Goal: Transaction & Acquisition: Subscribe to service/newsletter

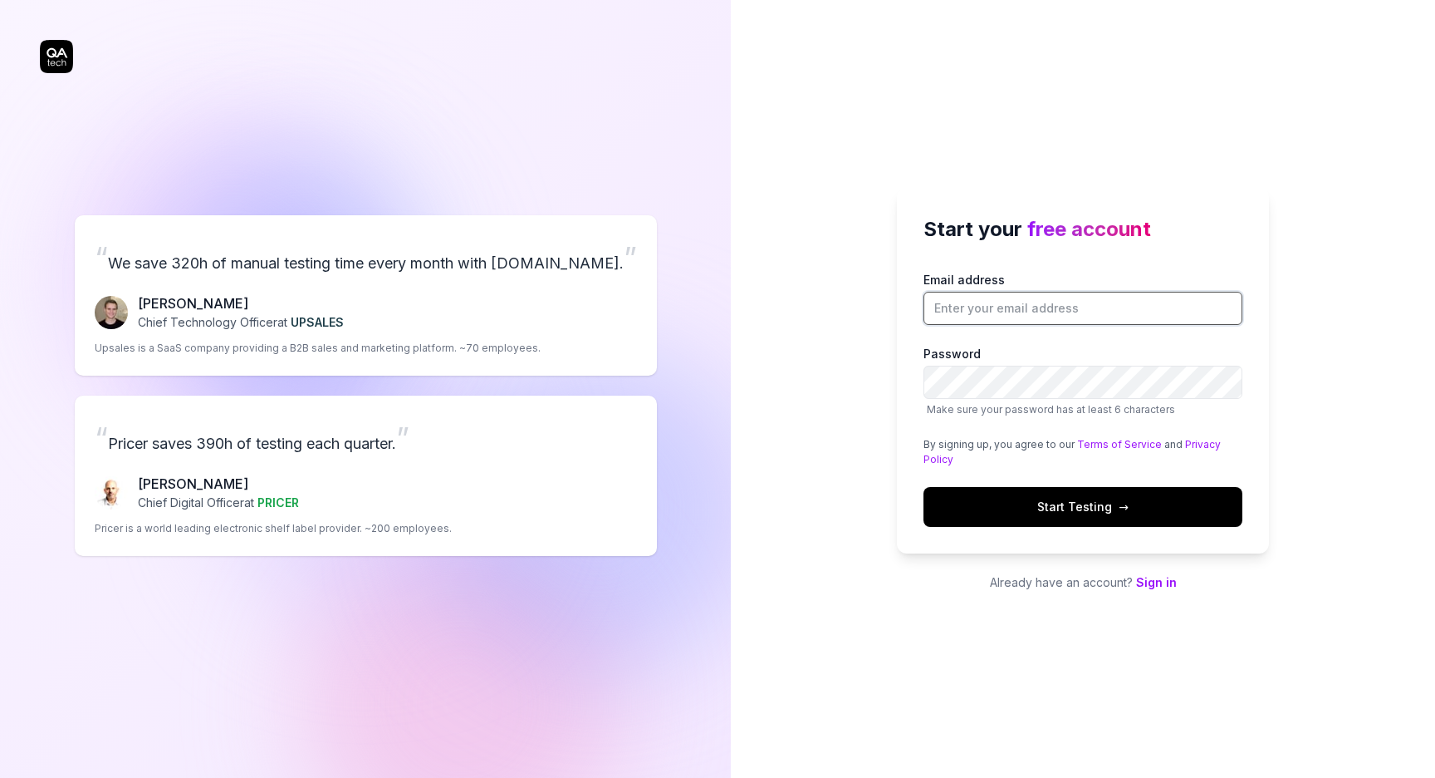
click at [986, 301] on input "Email address" at bounding box center [1083, 308] width 319 height 33
type input "[EMAIL_ADDRESS][DOMAIN_NAME]"
click at [902, 360] on div "Start your free account Email address [EMAIL_ADDRESS][DOMAIN_NAME] Password Mak…" at bounding box center [1083, 371] width 372 height 366
click at [856, 411] on div "Start your free account Email address [EMAIL_ADDRESS][DOMAIN_NAME] Password Mak…" at bounding box center [1083, 389] width 704 height 778
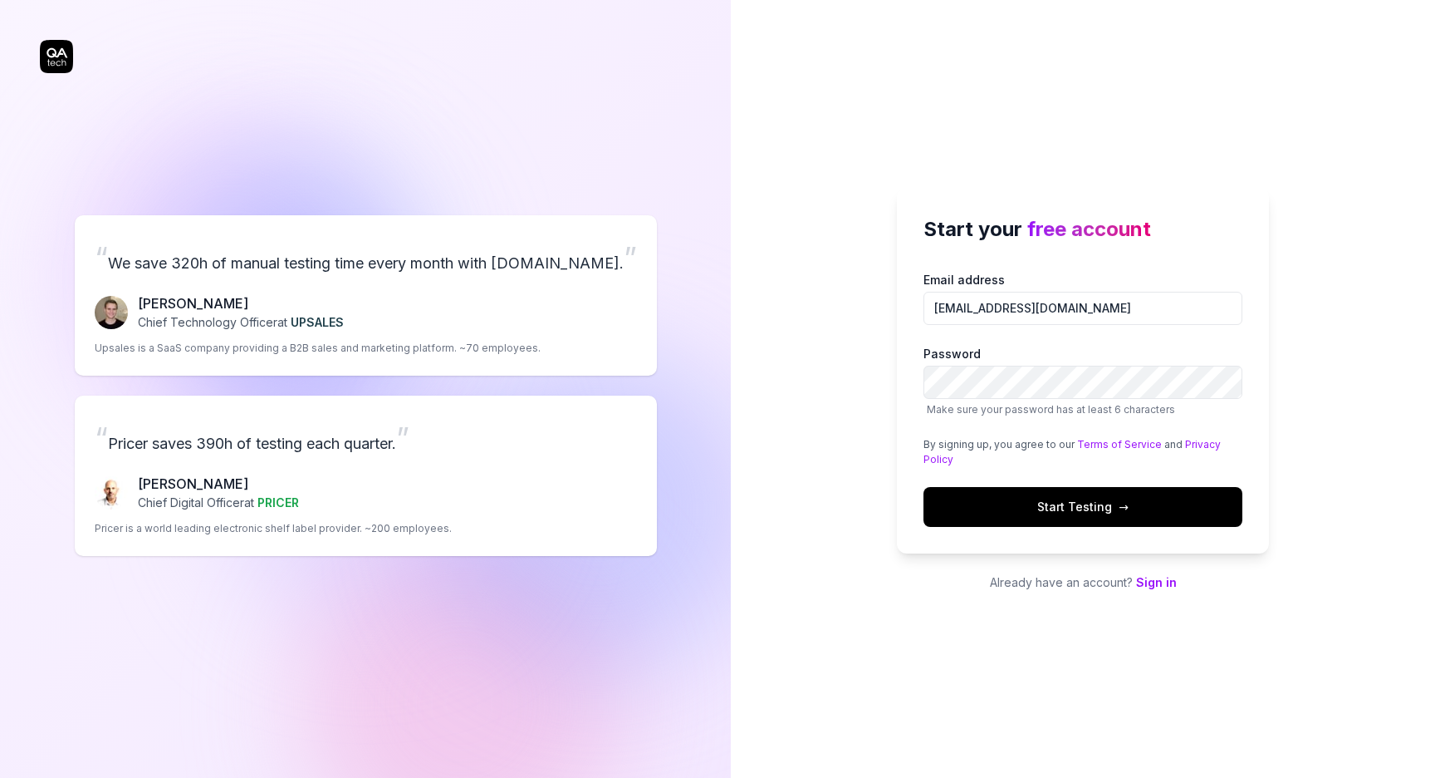
click at [1026, 493] on button "Start Testing →" at bounding box center [1083, 507] width 319 height 40
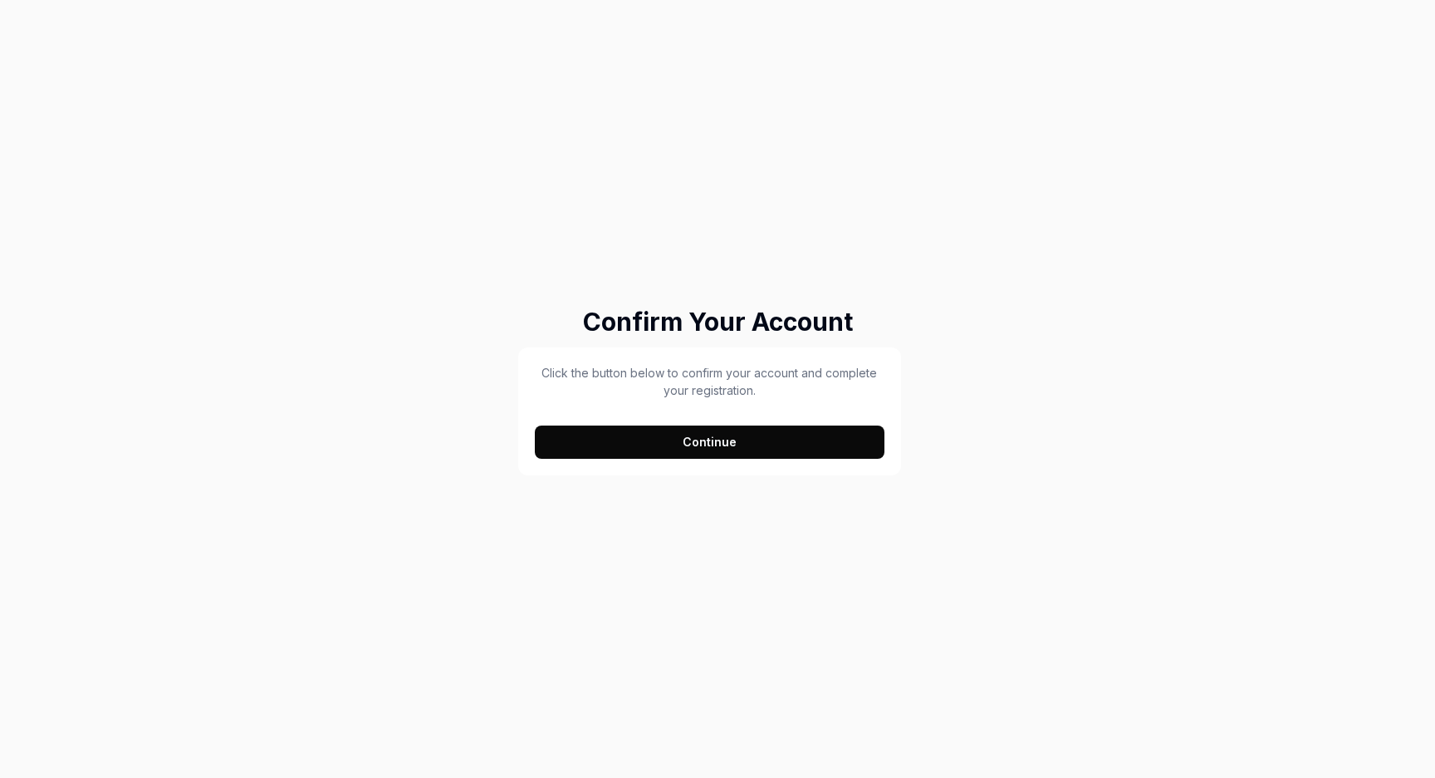
click at [776, 443] on button "Continue" at bounding box center [710, 441] width 350 height 33
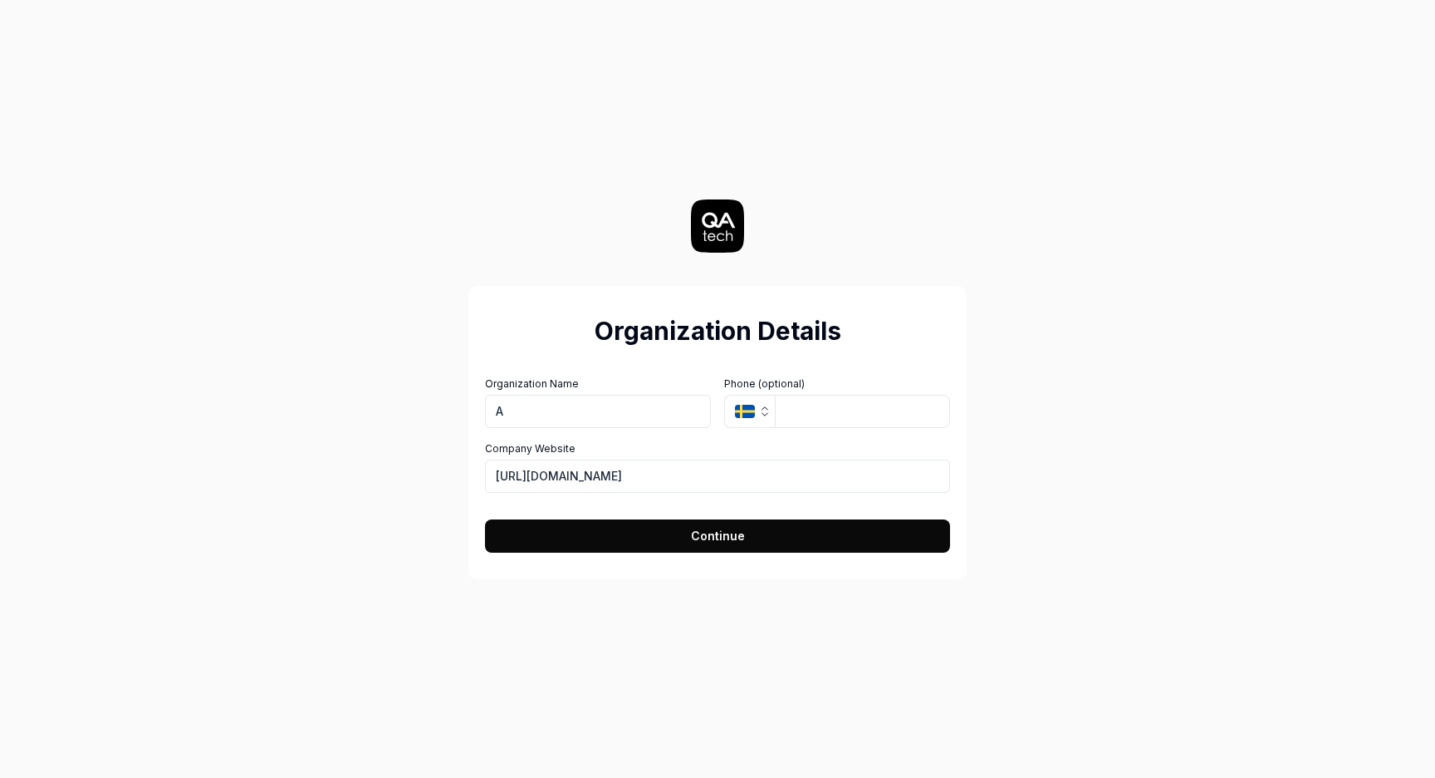
type input "A"
click at [609, 331] on h2 "Organization Details" at bounding box center [717, 330] width 465 height 37
click at [643, 528] on button "Continue" at bounding box center [717, 535] width 465 height 33
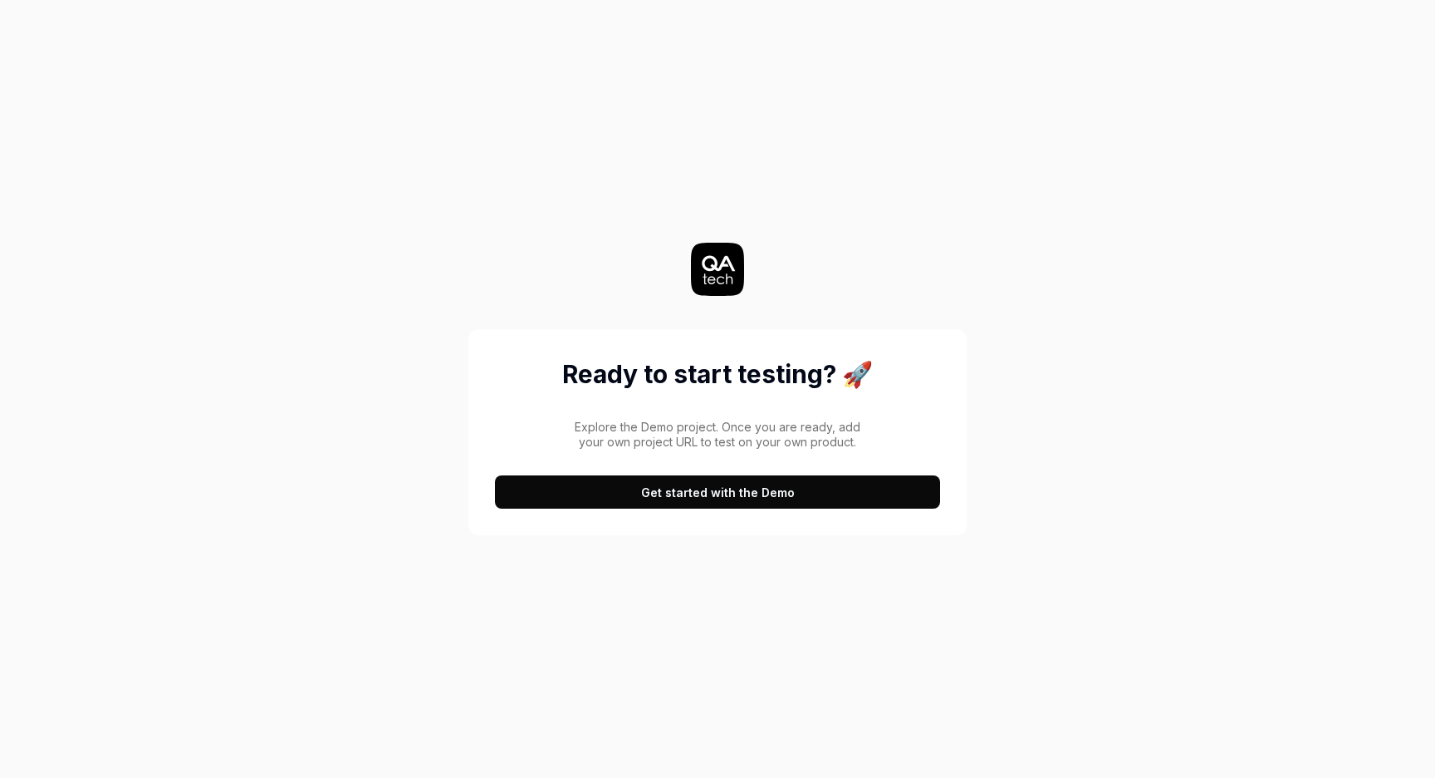
click at [668, 494] on button "Get started with the Demo" at bounding box center [717, 491] width 445 height 33
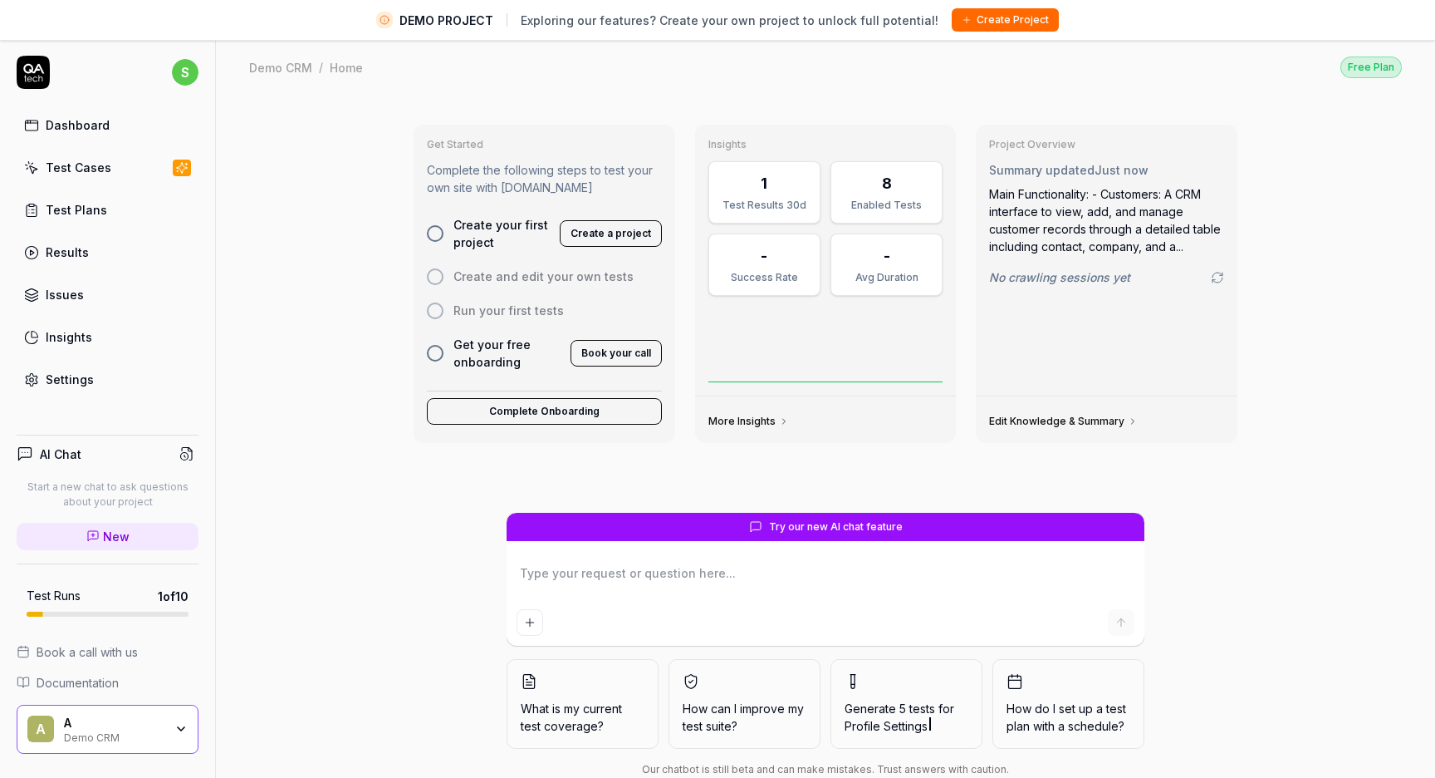
click at [70, 208] on div "Test Plans" at bounding box center [76, 209] width 61 height 17
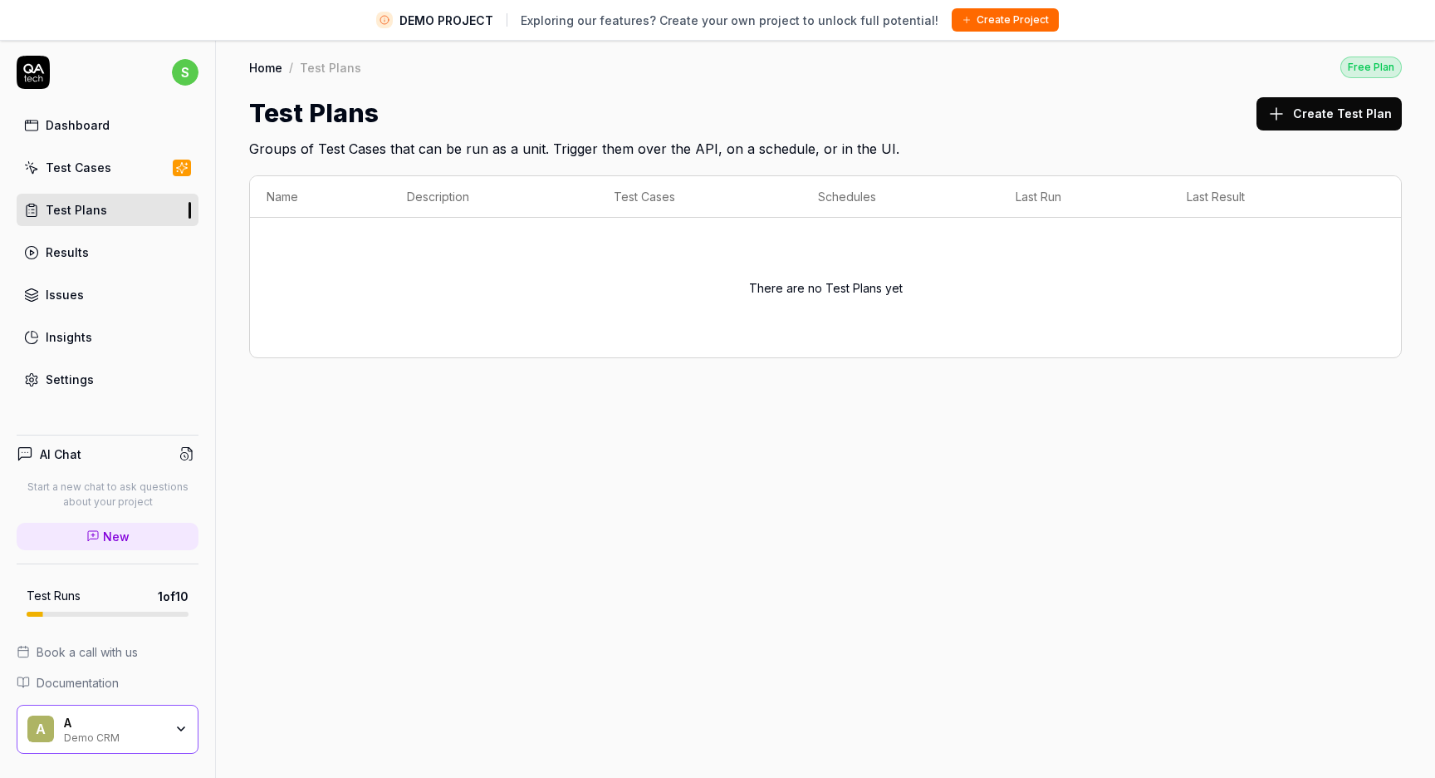
click at [93, 157] on link "Test Cases" at bounding box center [108, 167] width 182 height 32
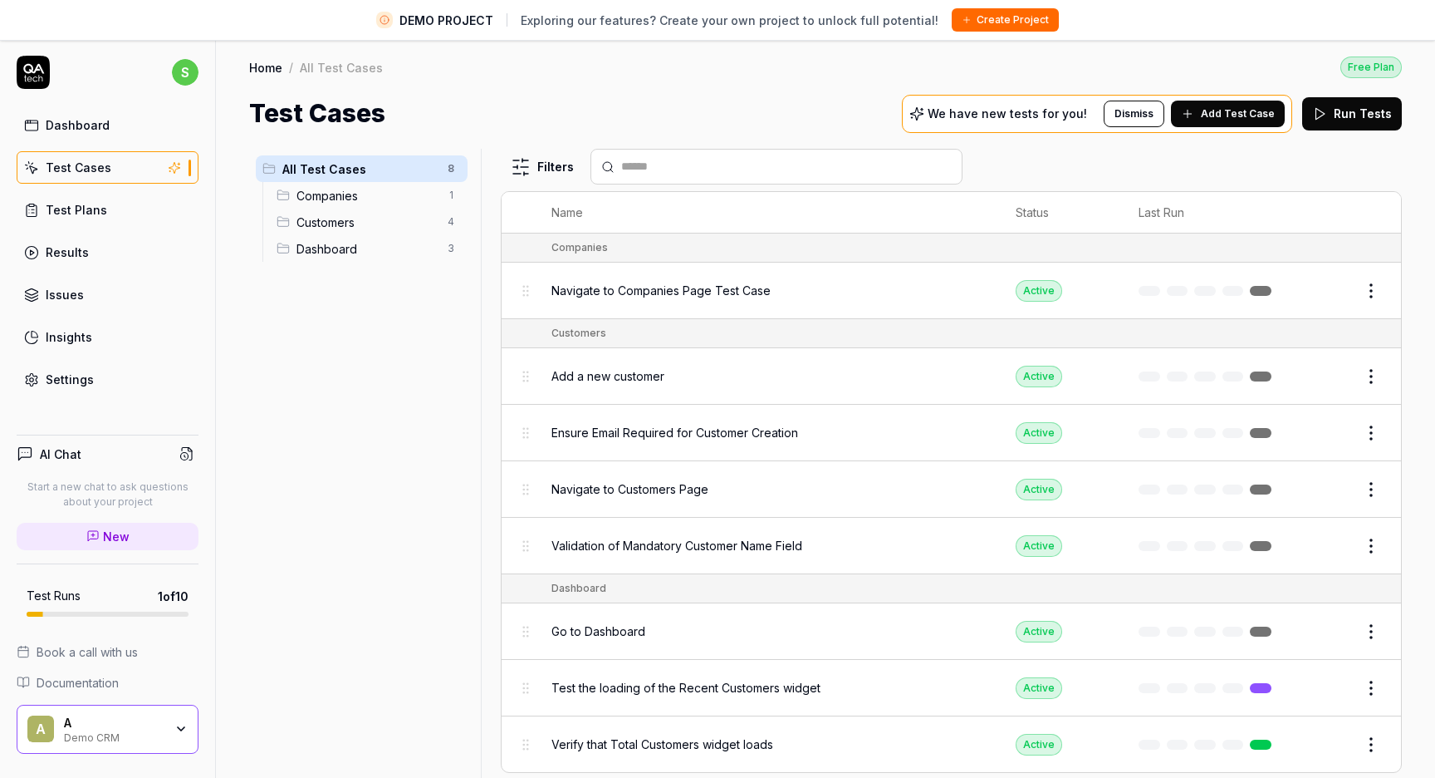
scroll to position [39, 0]
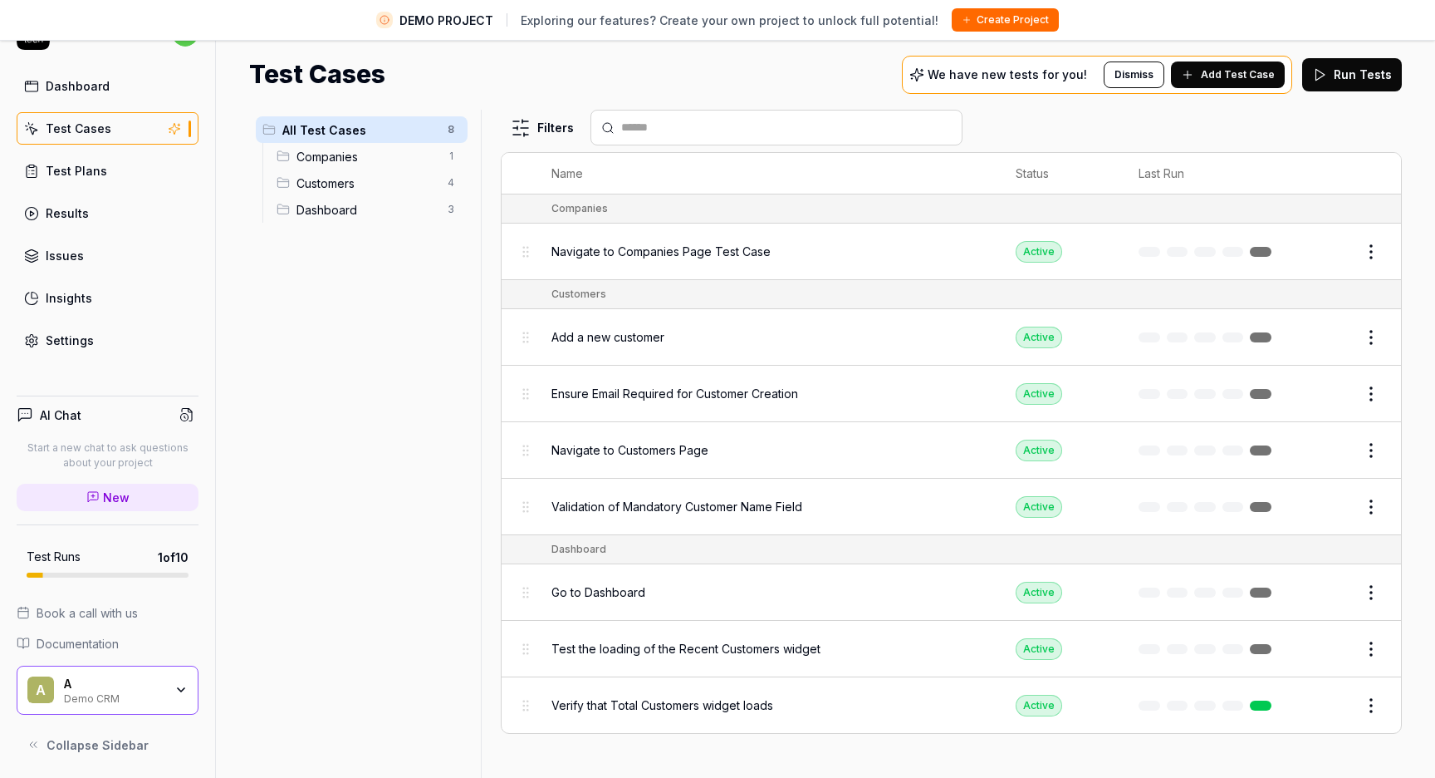
click at [161, 681] on div "A" at bounding box center [114, 683] width 100 height 15
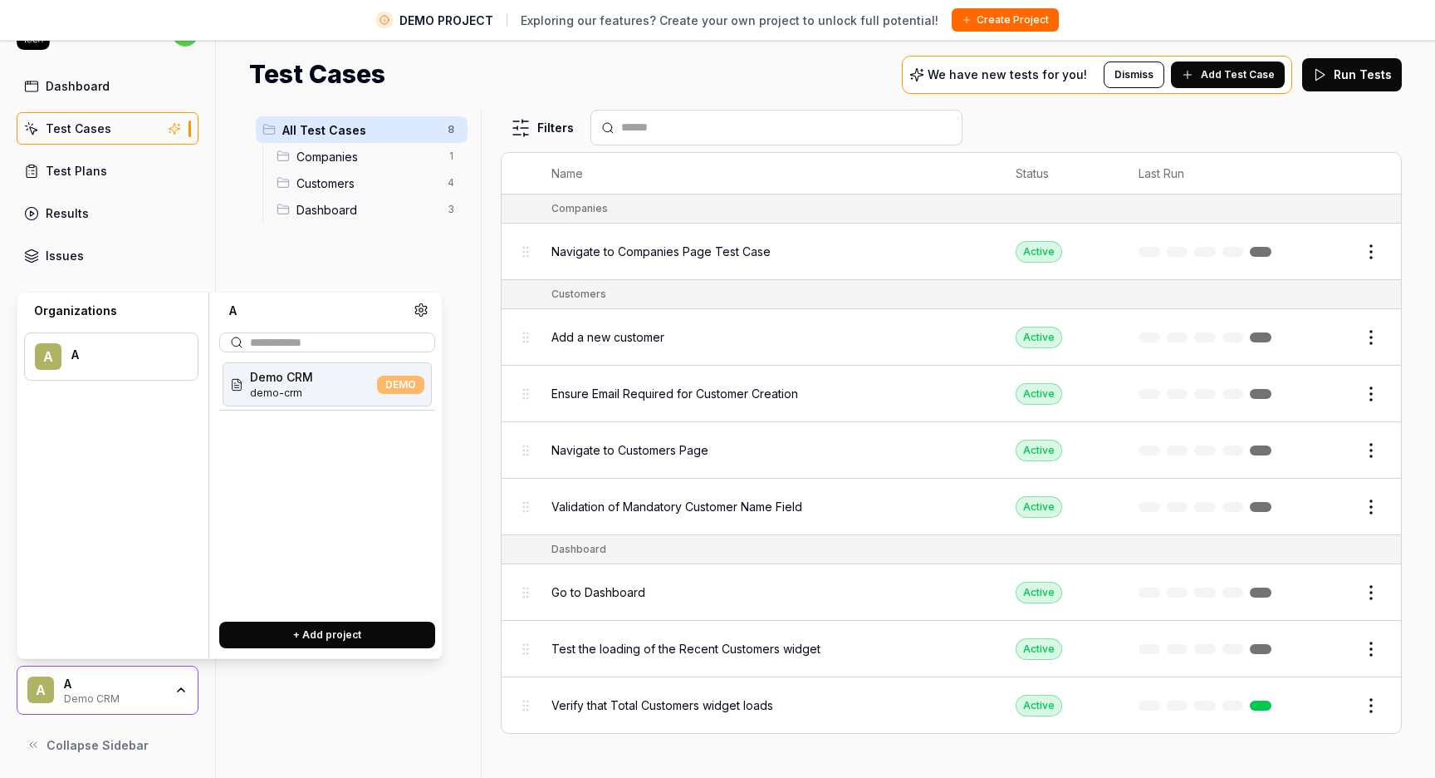
click at [161, 681] on div "A" at bounding box center [114, 683] width 100 height 15
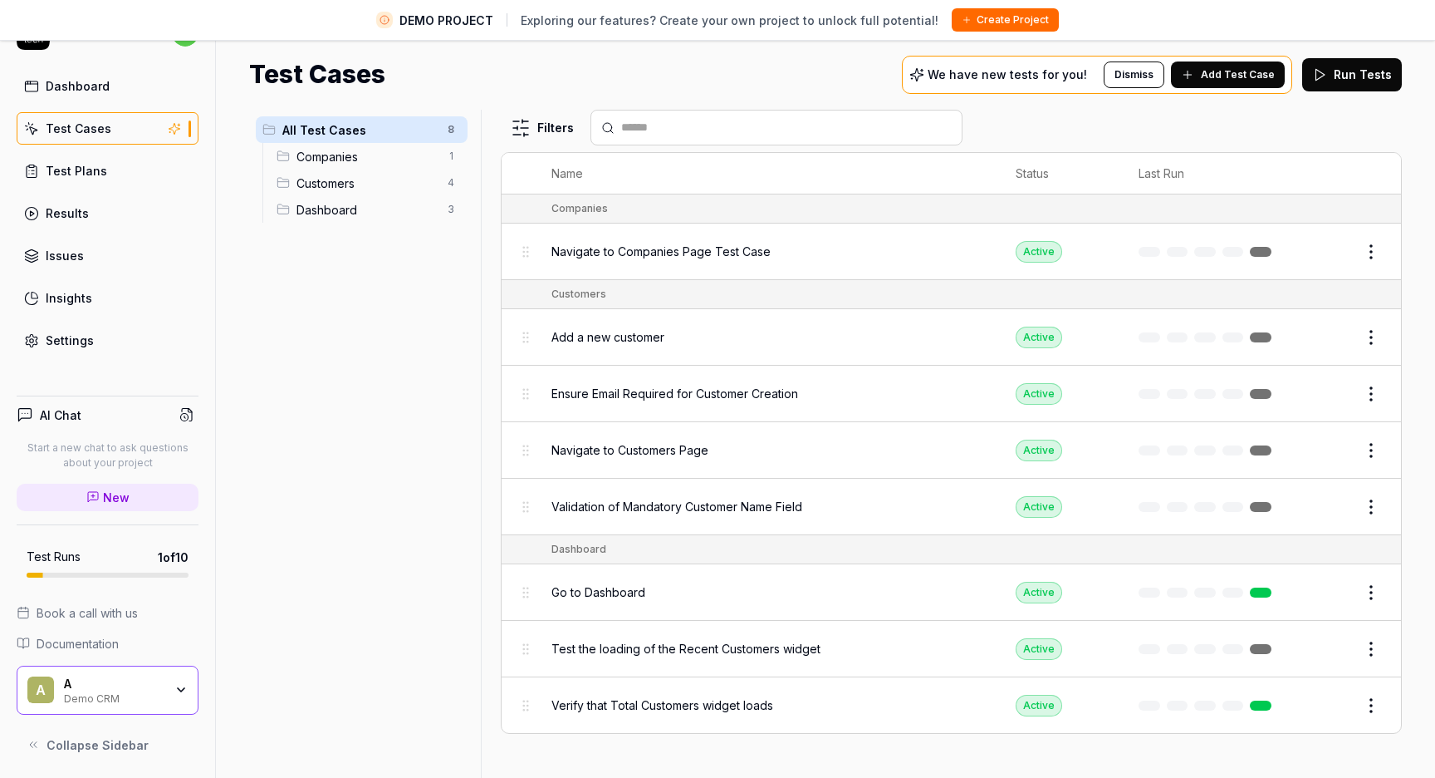
scroll to position [0, 0]
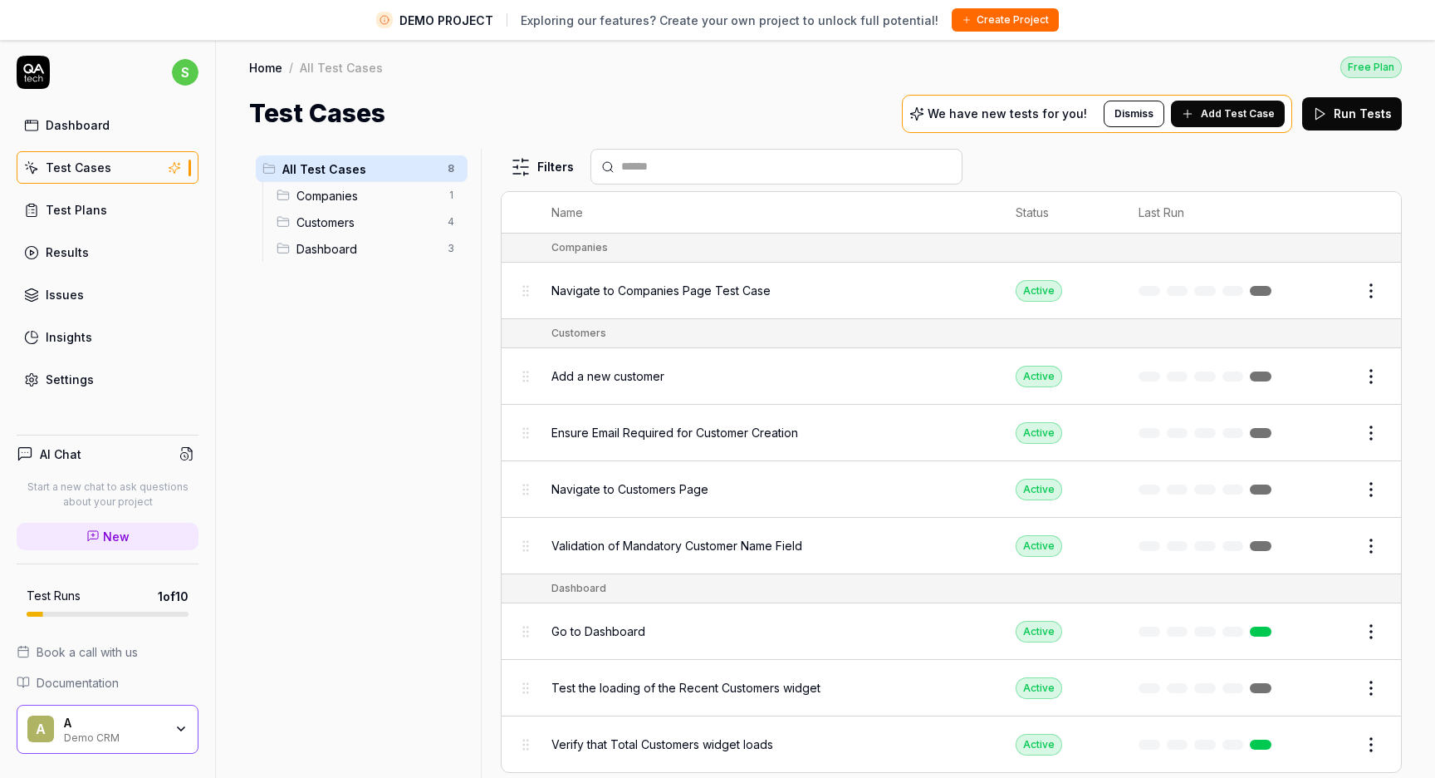
click at [96, 402] on div "s Dashboard Test Cases Test Plans Results Issues Insights Settings AI Chat Star…" at bounding box center [108, 428] width 216 height 778
click at [96, 370] on link "Settings" at bounding box center [108, 379] width 182 height 32
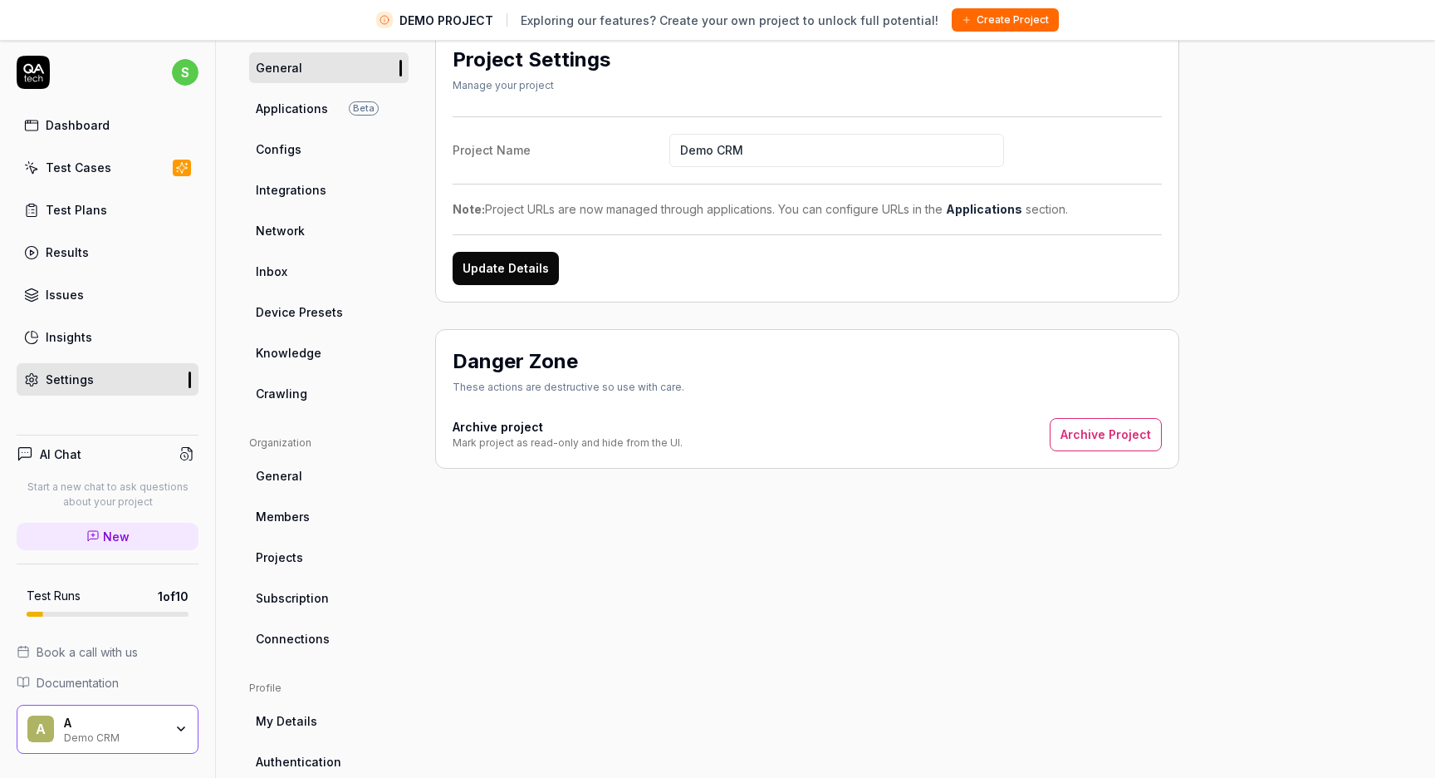
scroll to position [212, 0]
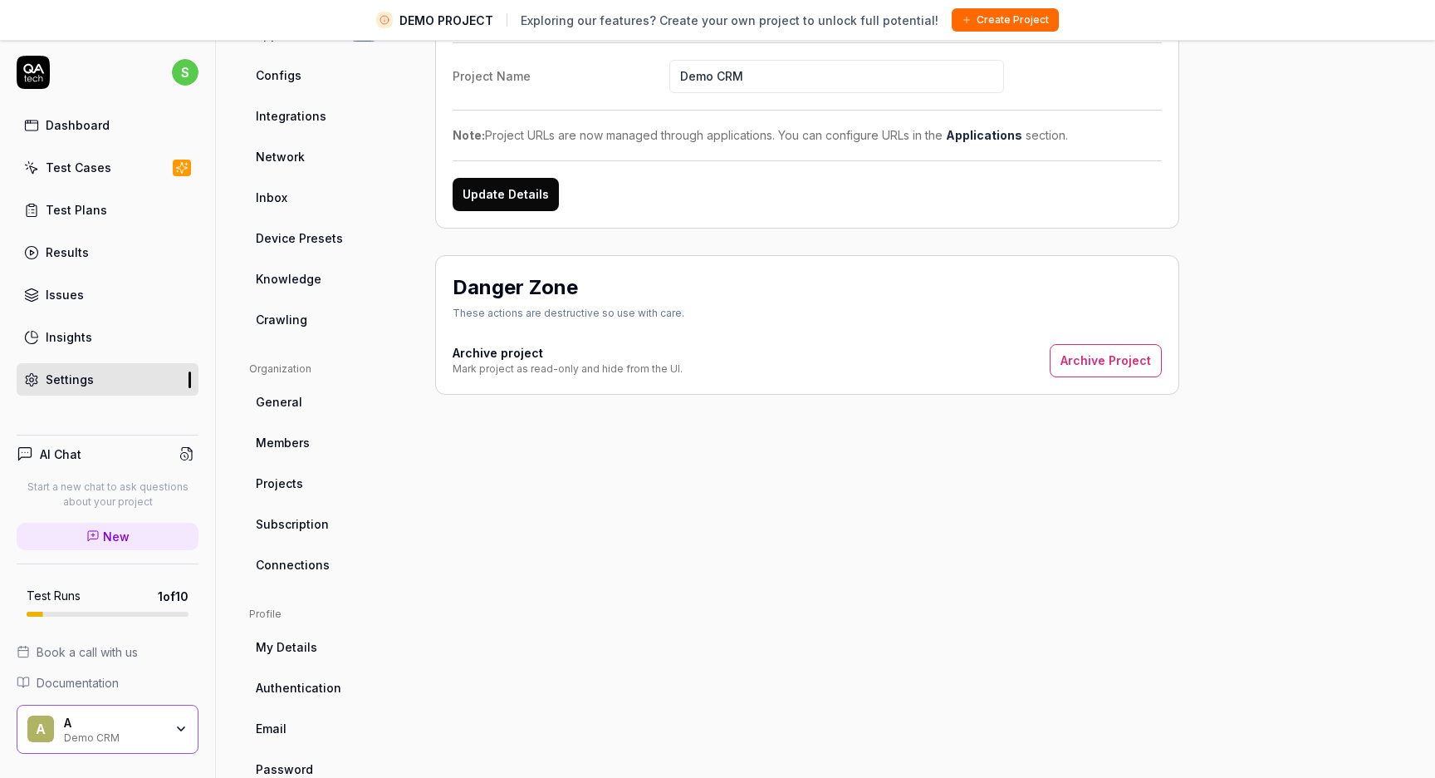
click at [273, 525] on span "Subscription" at bounding box center [292, 523] width 73 height 17
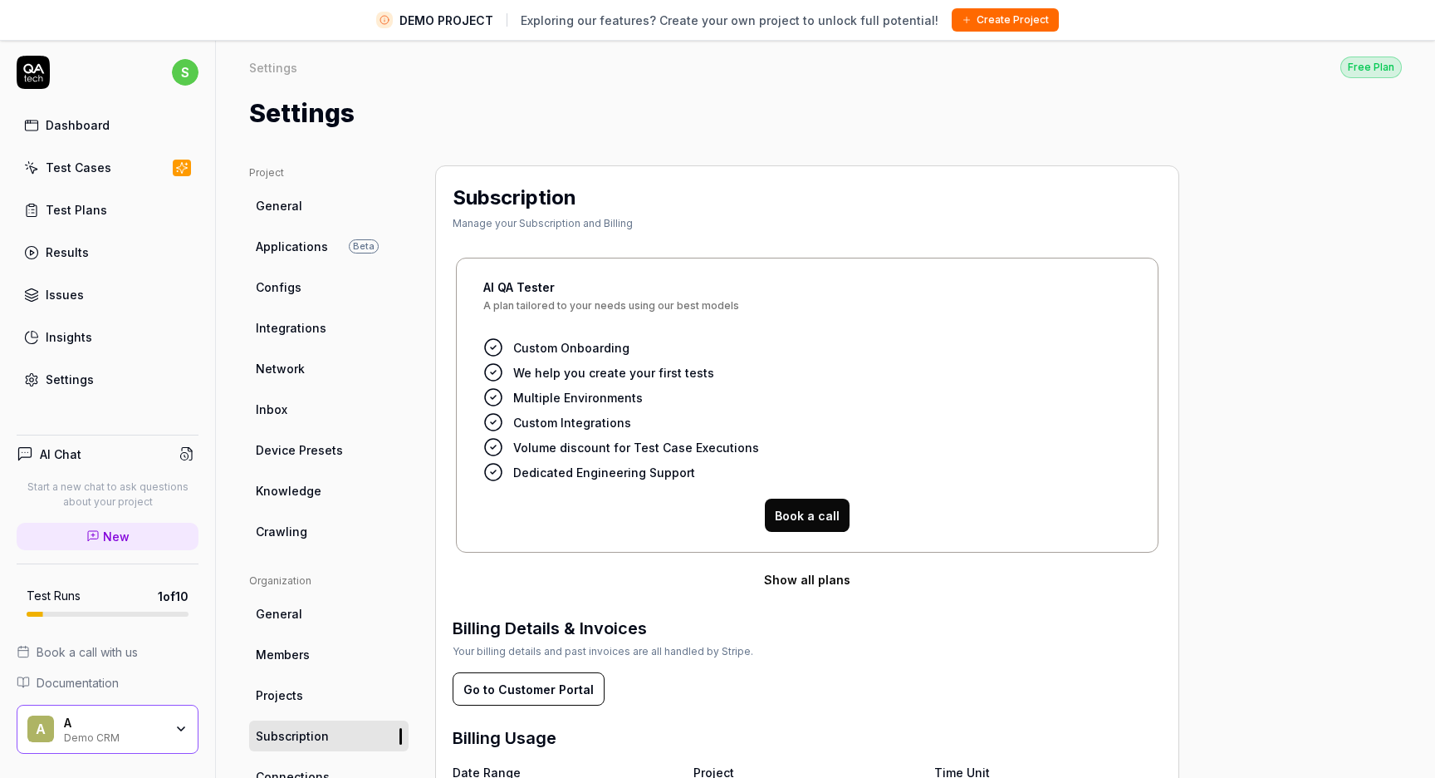
click at [574, 321] on span "A plan tailored to your needs using our best models" at bounding box center [807, 312] width 648 height 23
click at [791, 575] on button "Show all plans" at bounding box center [807, 578] width 709 height 33
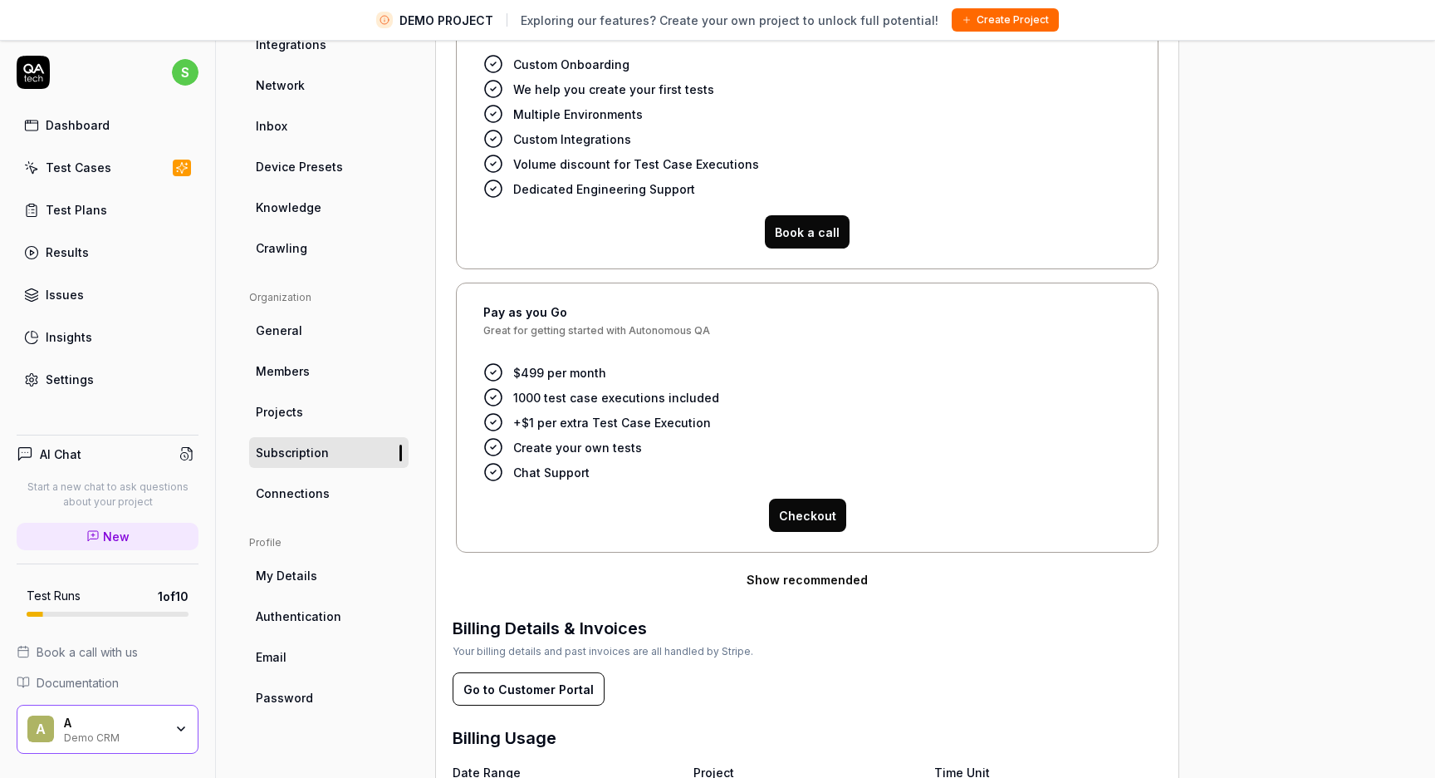
scroll to position [285, 0]
click at [793, 575] on button "Show recommended" at bounding box center [807, 577] width 709 height 33
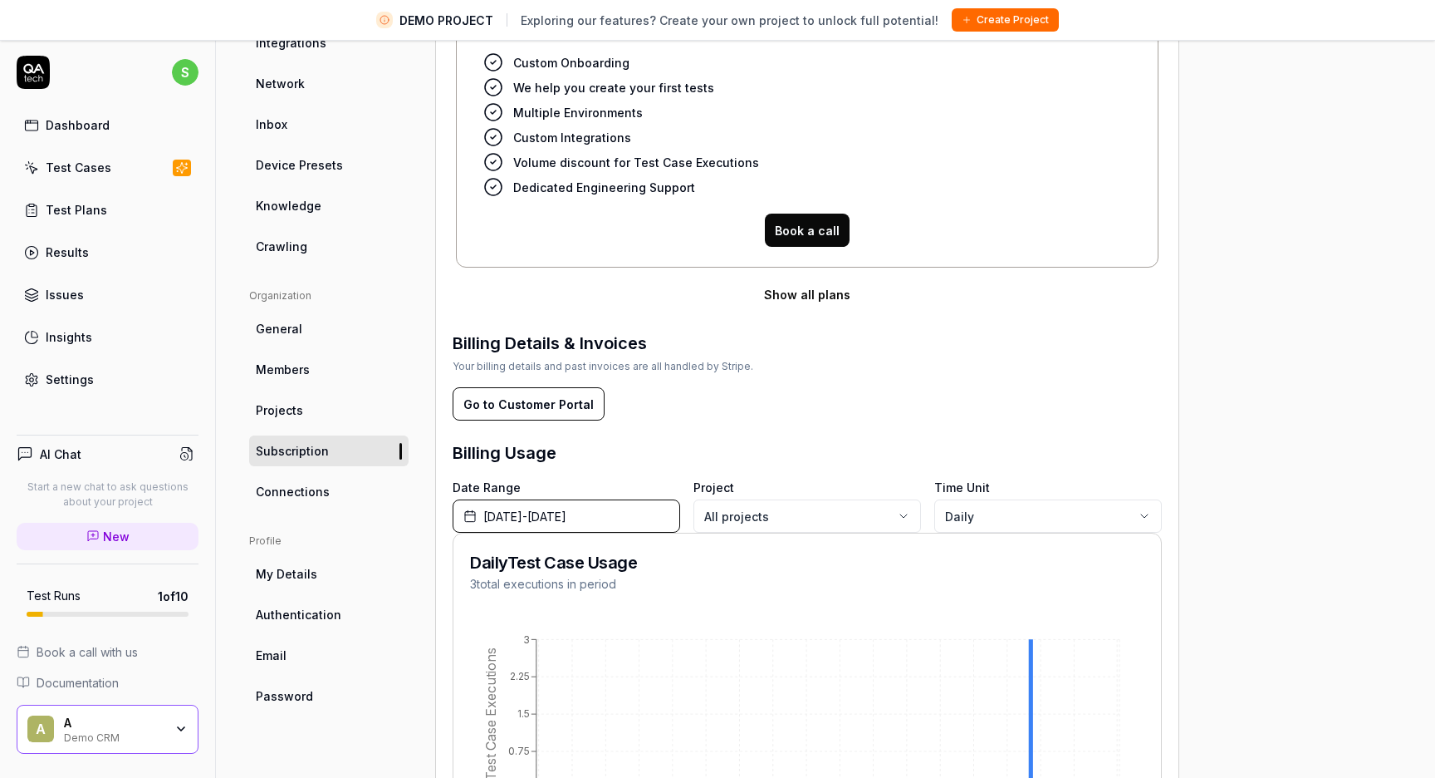
click at [839, 288] on button "Show all plans" at bounding box center [807, 293] width 709 height 33
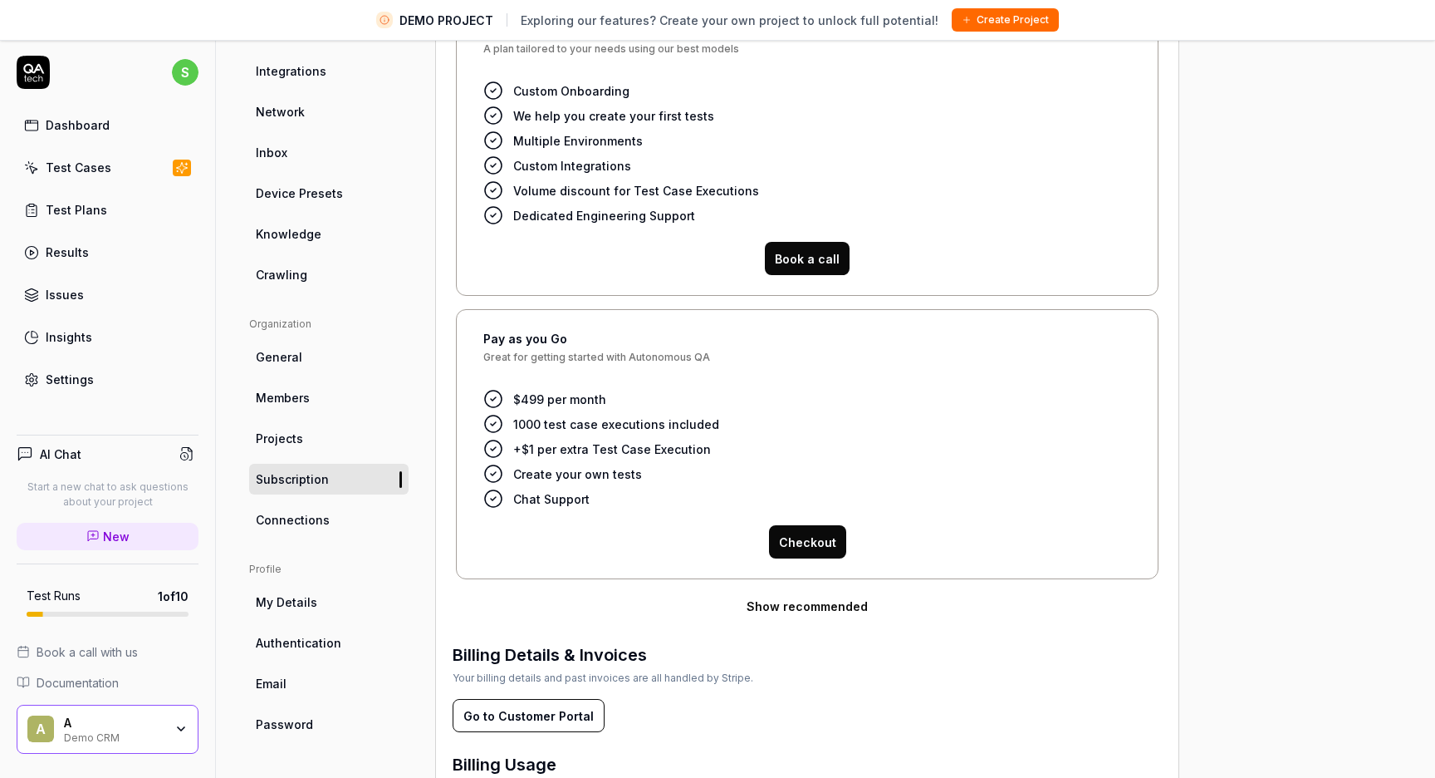
scroll to position [255, 0]
